Goal: Task Accomplishment & Management: Use online tool/utility

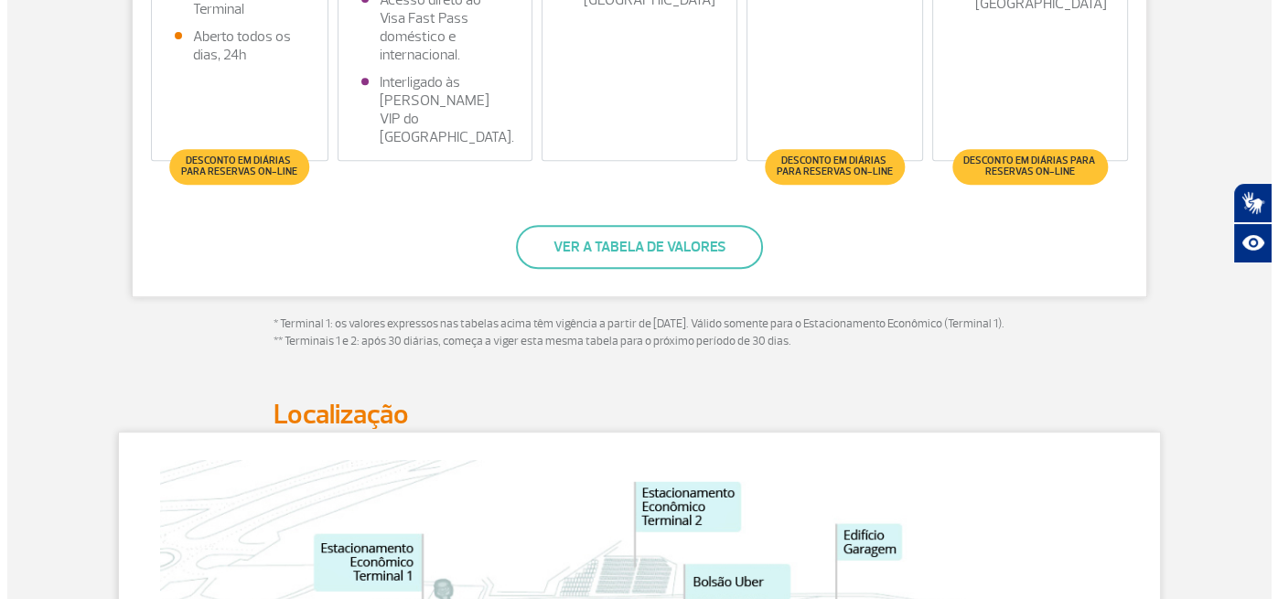
scroll to position [823, 0]
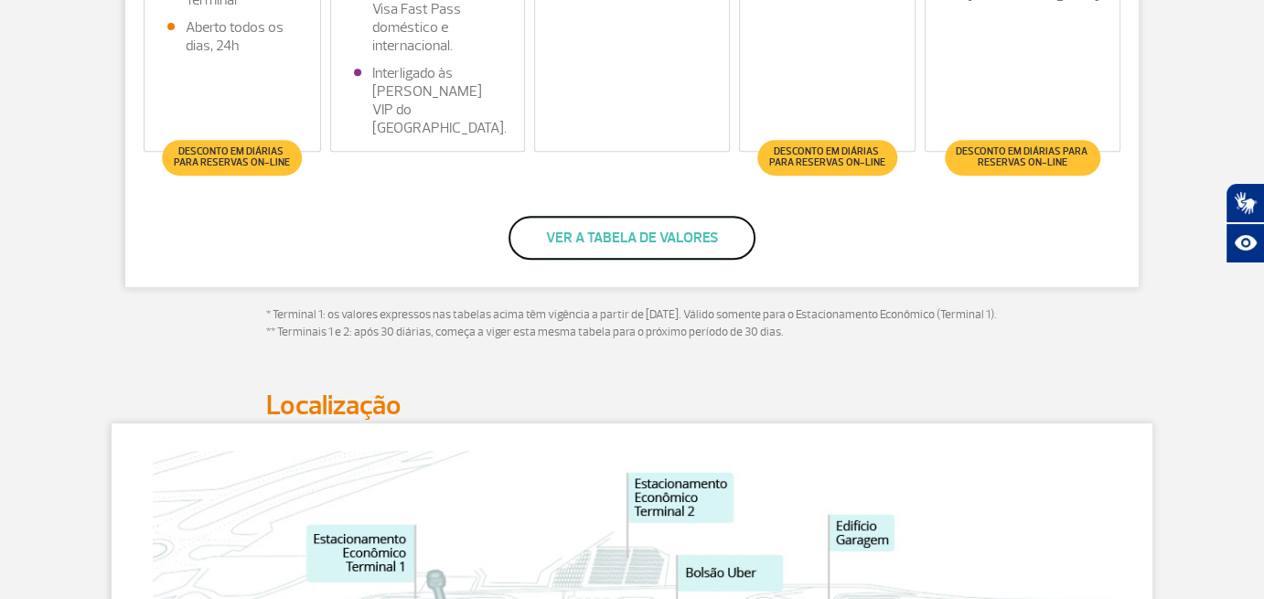
click at [668, 220] on button "Ver a tabela de valores" at bounding box center [631, 238] width 247 height 44
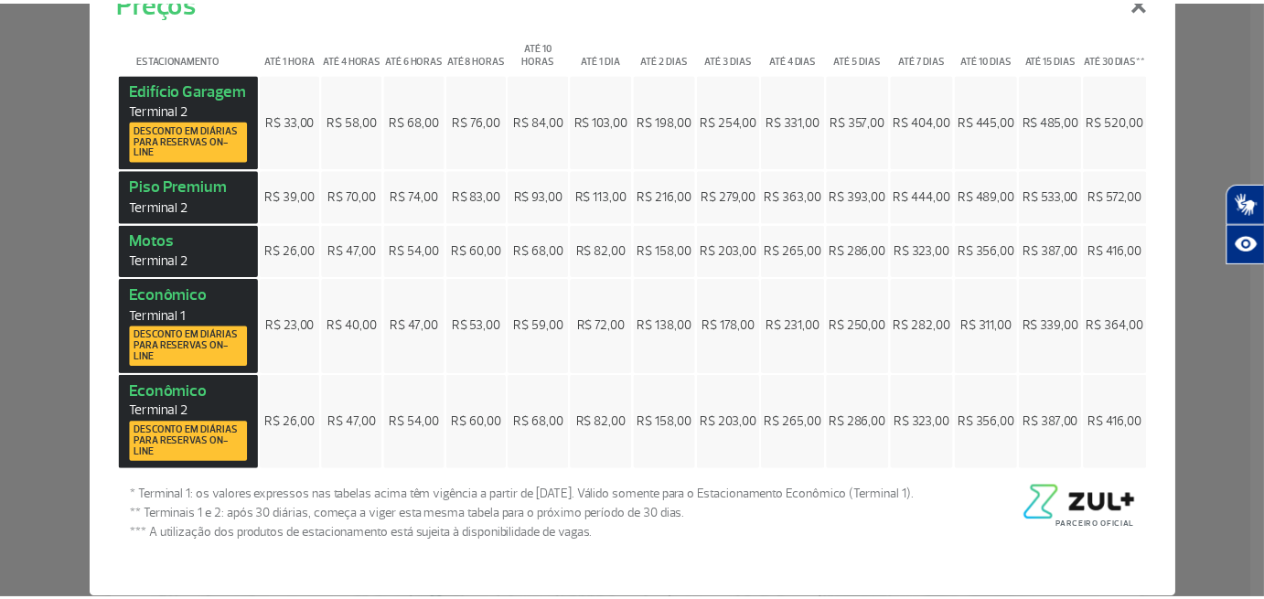
scroll to position [0, 0]
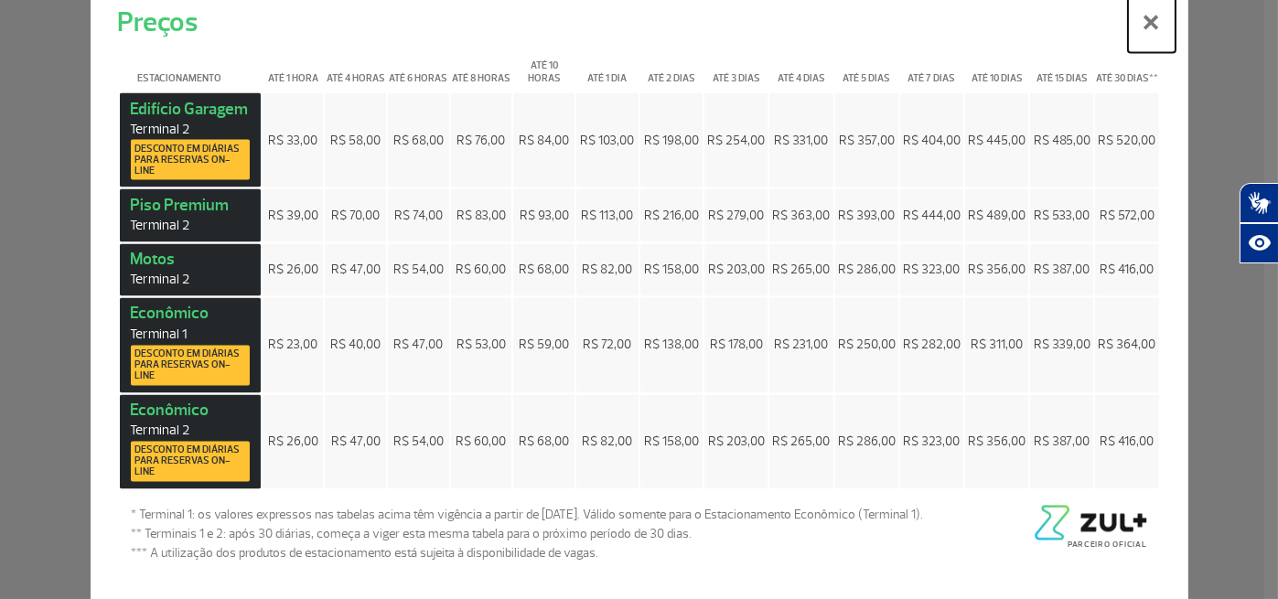
click at [1149, 32] on button "×" at bounding box center [1152, 19] width 48 height 66
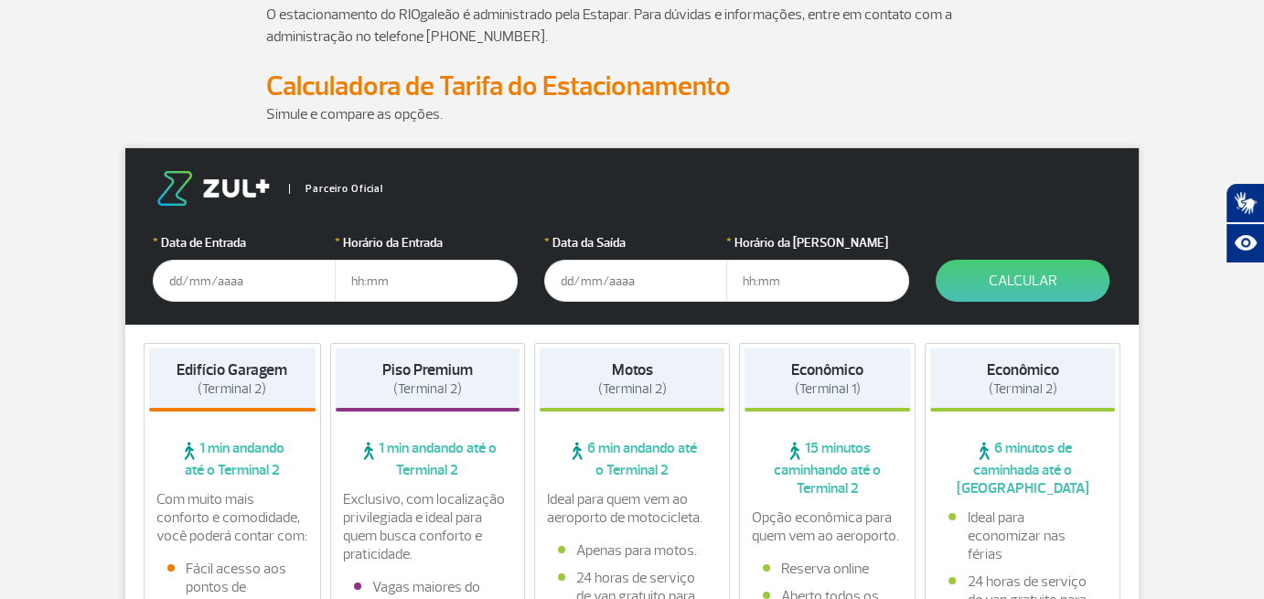
scroll to position [183, 0]
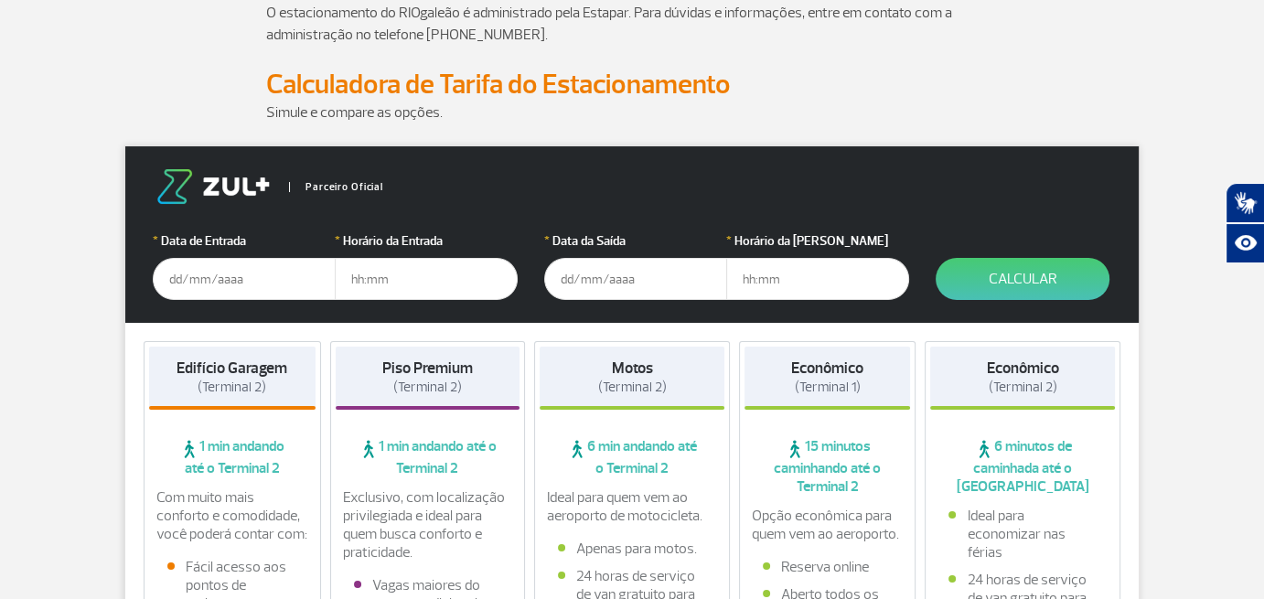
click at [170, 280] on input "text" at bounding box center [244, 279] width 183 height 42
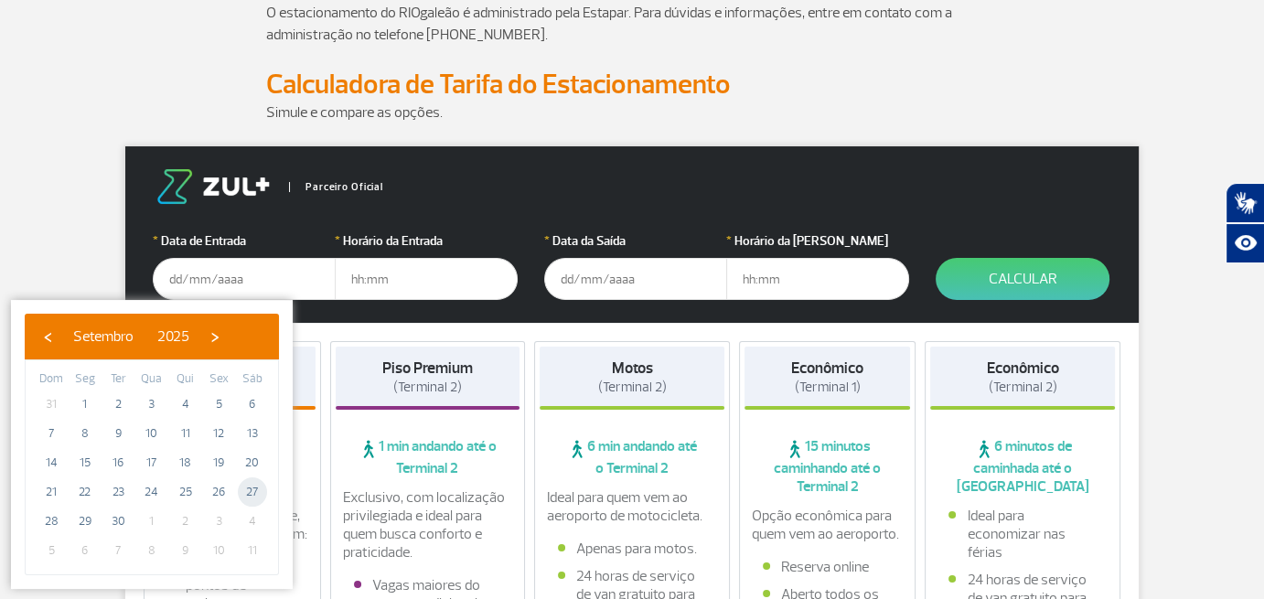
click at [254, 493] on span "27" at bounding box center [252, 491] width 29 height 29
type input "[DATE]"
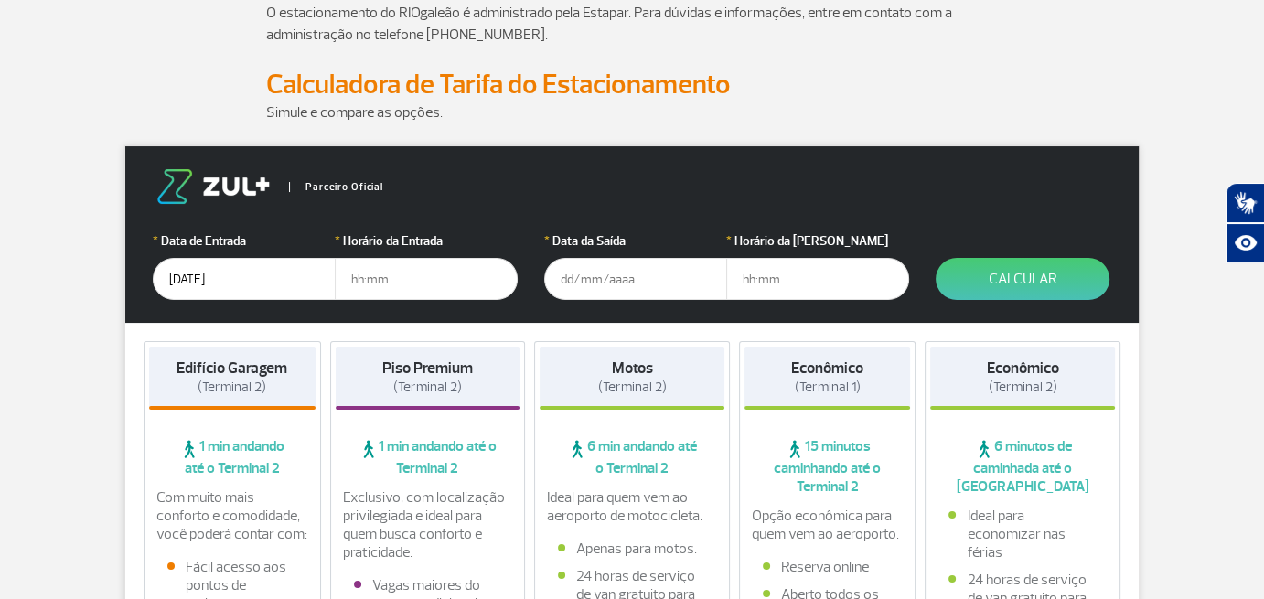
click at [390, 287] on input "text" at bounding box center [426, 279] width 183 height 42
type input "1"
type input "15:00"
click at [582, 283] on input "text" at bounding box center [635, 279] width 183 height 42
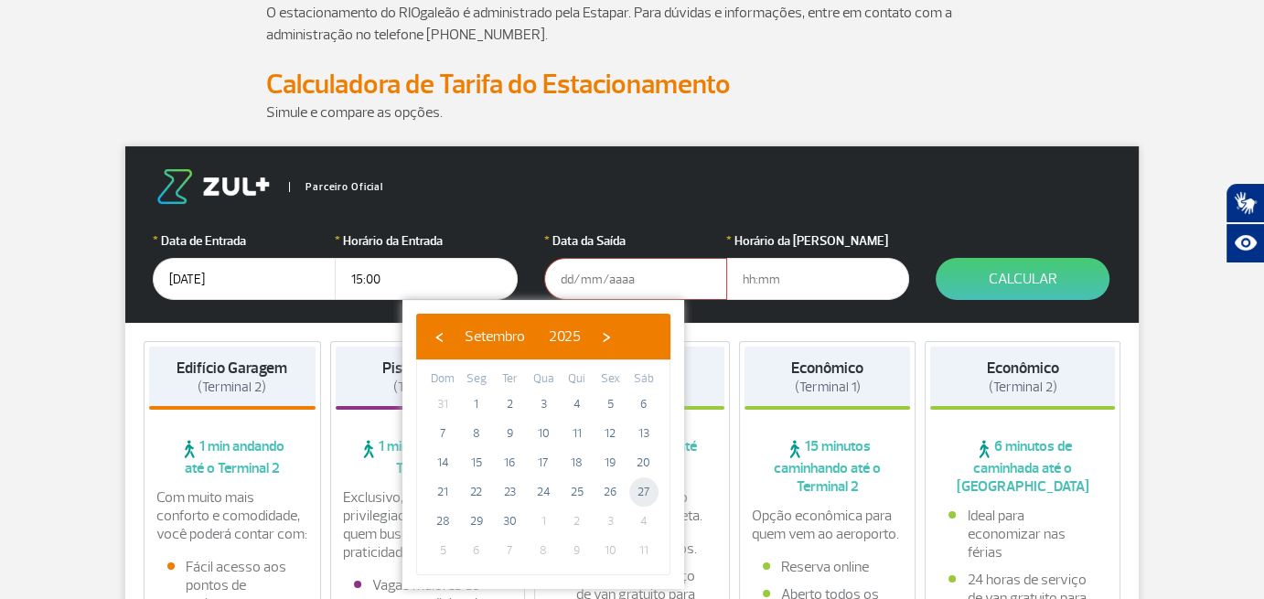
click at [650, 487] on span "27" at bounding box center [643, 491] width 29 height 29
type input "[DATE]"
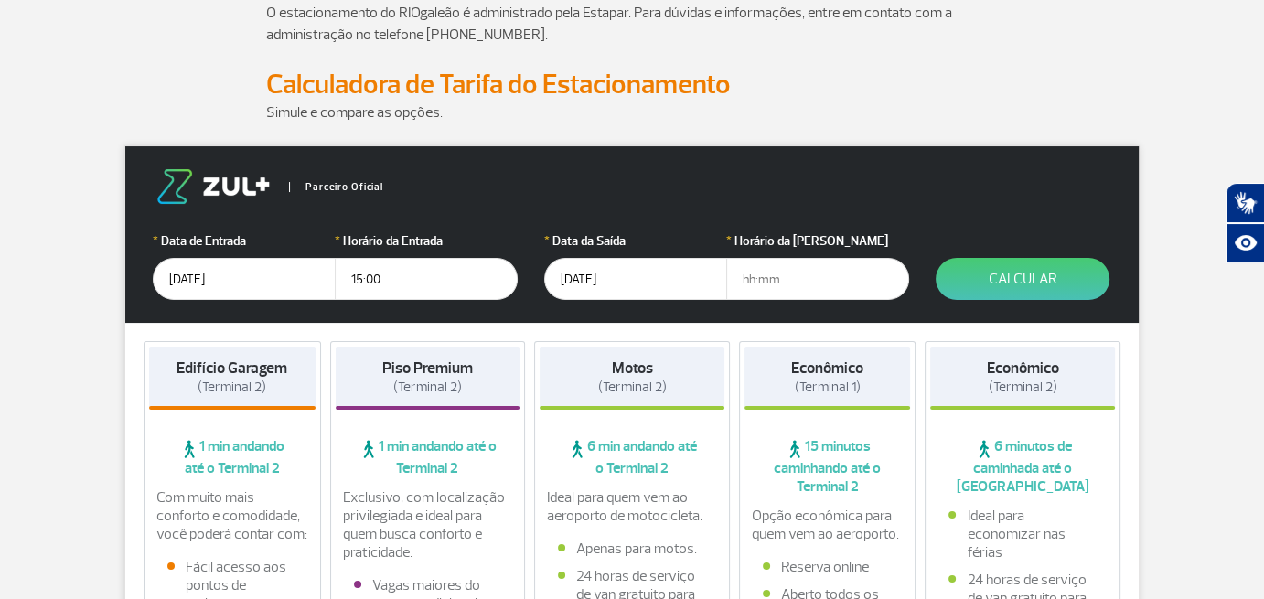
click at [774, 283] on input "text" at bounding box center [817, 279] width 183 height 42
type input "18:00"
click at [1014, 277] on button "Calcular" at bounding box center [1023, 279] width 174 height 42
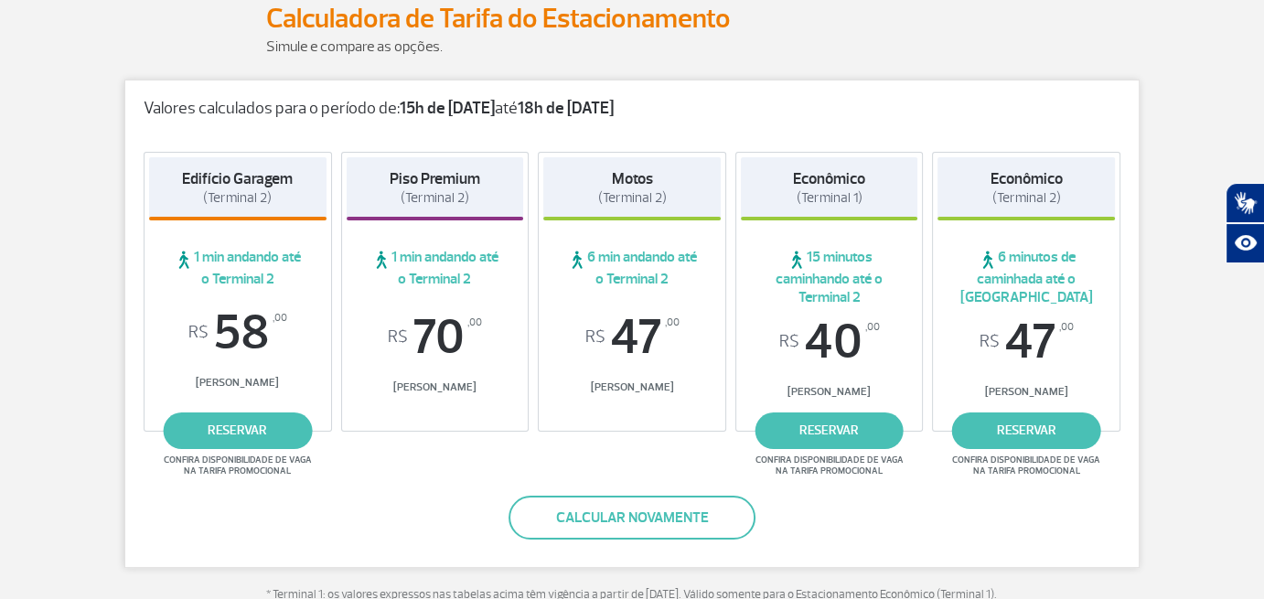
scroll to position [274, 0]
